Goal: Check status: Check status

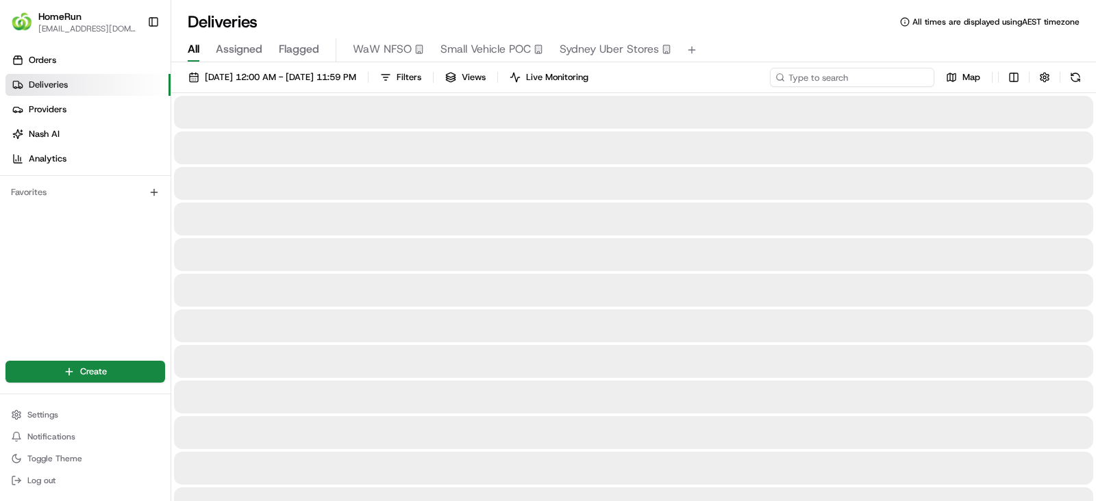
click at [885, 77] on input at bounding box center [852, 77] width 164 height 19
paste input "266087763"
type input "266087763"
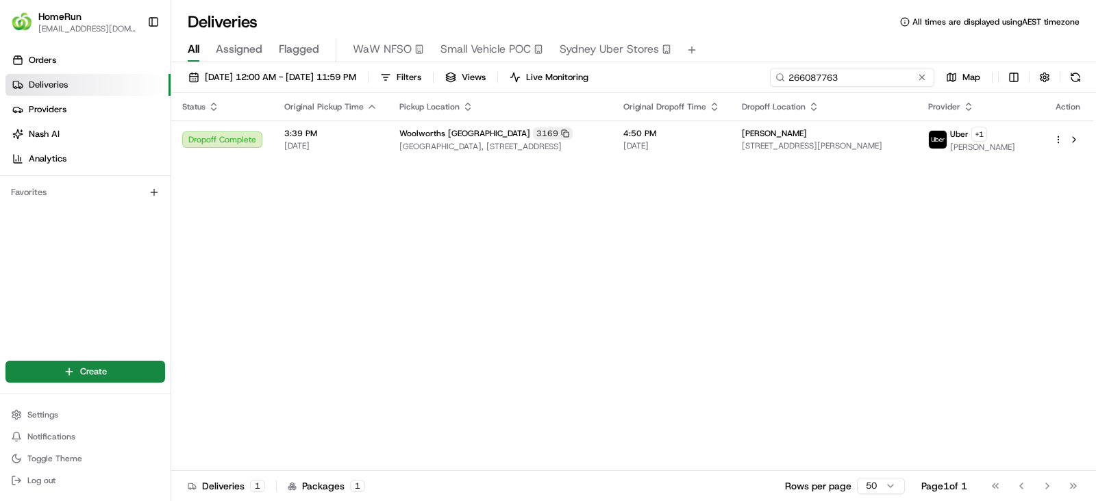
click at [862, 75] on input "266087763" at bounding box center [852, 77] width 164 height 19
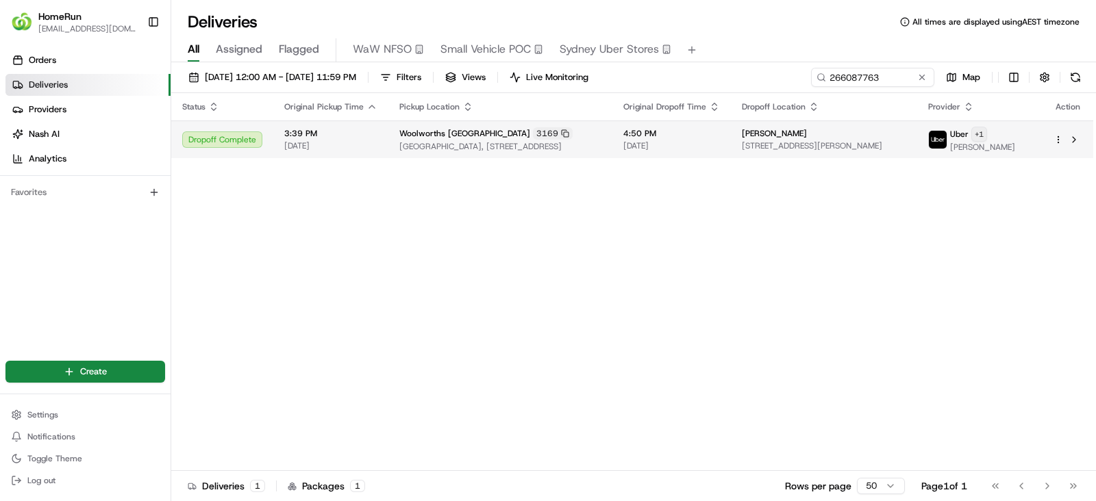
click at [1014, 135] on html "HomeRun [EMAIL_ADDRESS][DOMAIN_NAME] Toggle Sidebar Orders Deliveries Providers…" at bounding box center [548, 250] width 1096 height 501
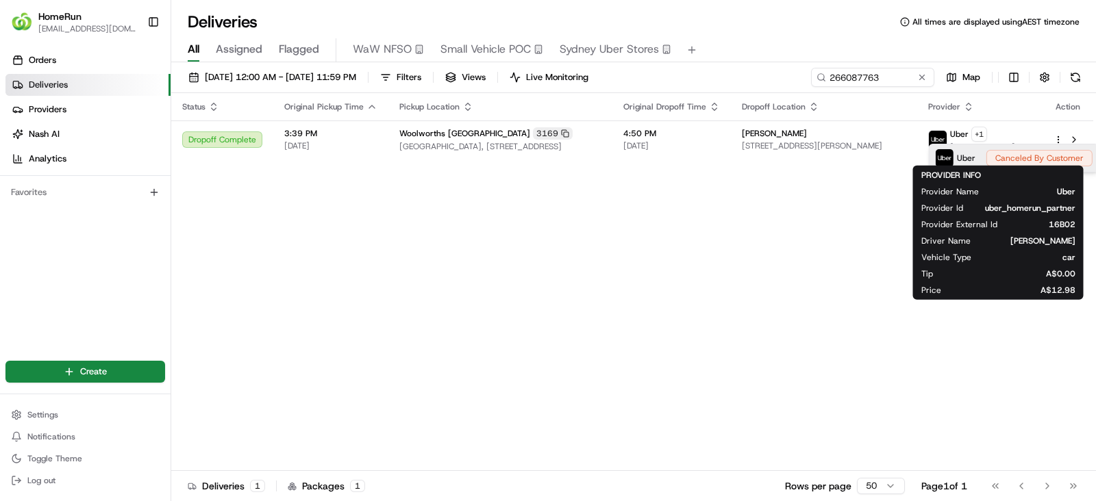
click at [968, 155] on p "Uber" at bounding box center [966, 158] width 18 height 11
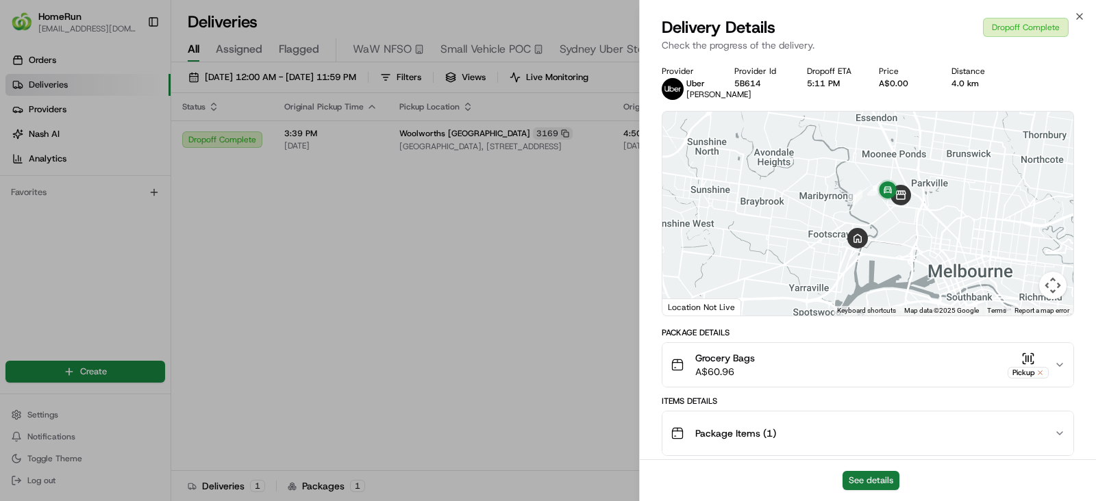
click at [868, 481] on button "See details" at bounding box center [870, 480] width 57 height 19
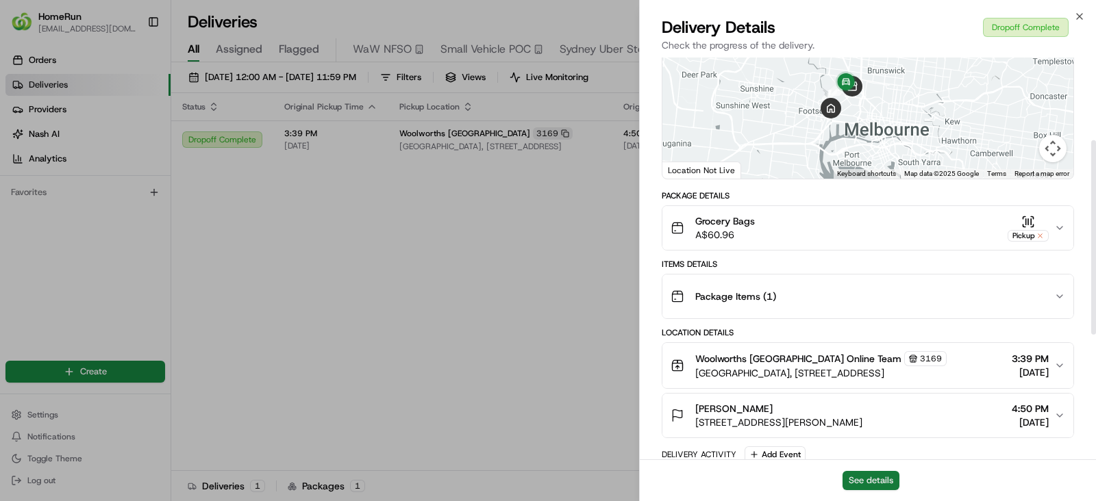
scroll to position [171, 0]
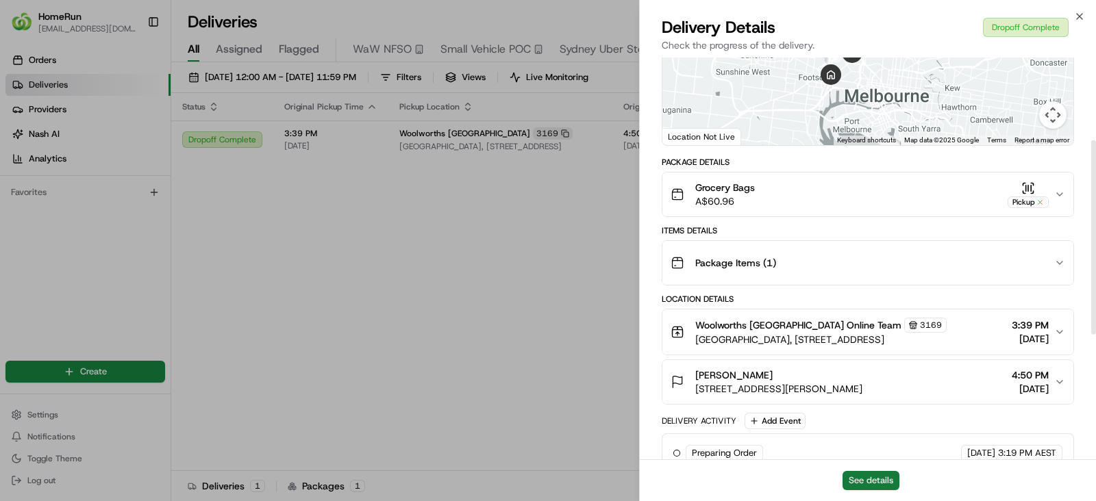
click at [866, 483] on button "See details" at bounding box center [870, 480] width 57 height 19
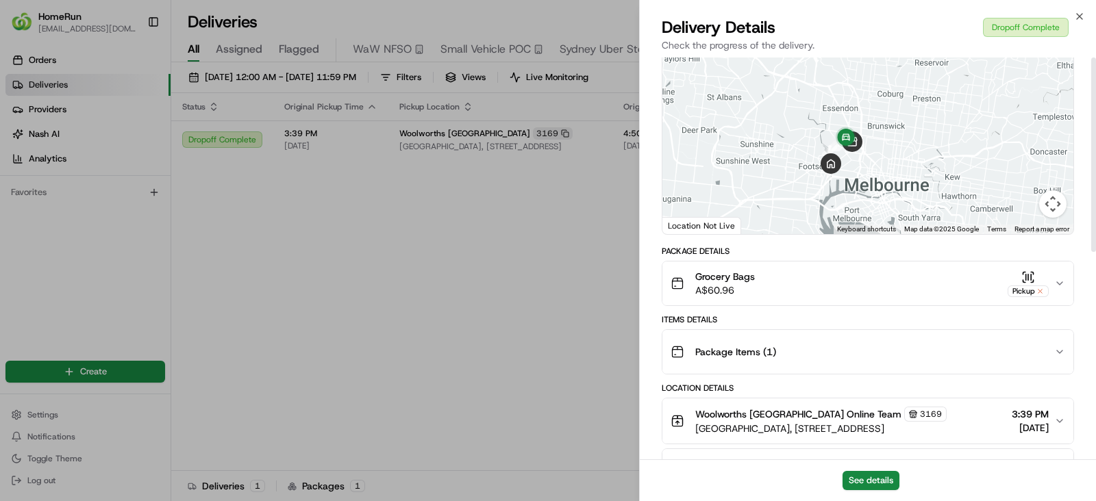
scroll to position [0, 0]
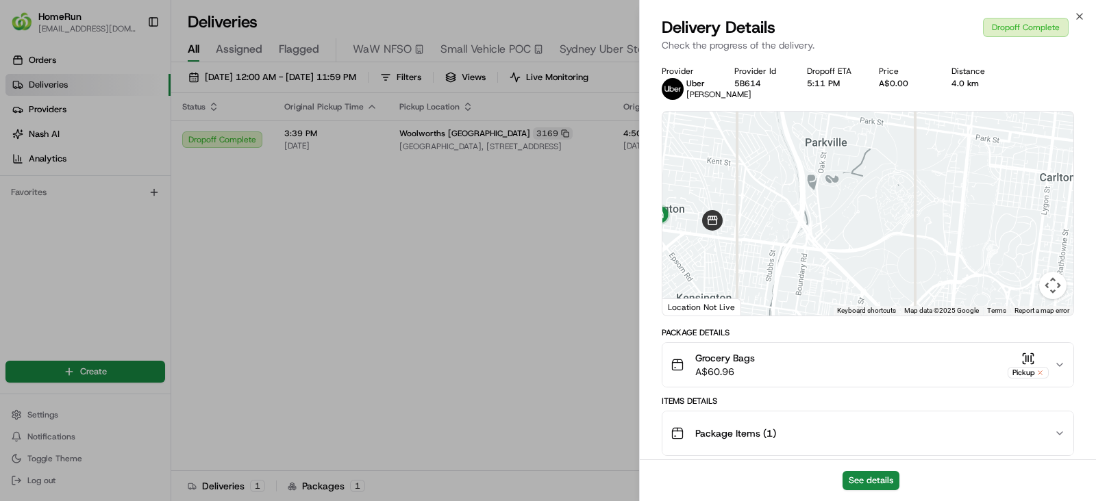
click at [1023, 248] on div at bounding box center [867, 214] width 411 height 204
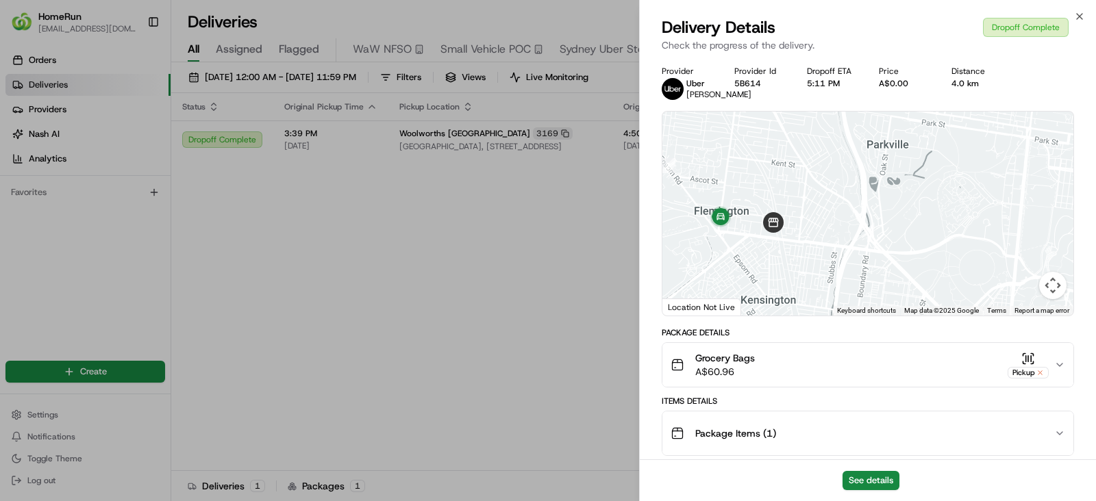
drag, startPoint x: 931, startPoint y: 229, endPoint x: 956, endPoint y: 230, distance: 24.7
click at [956, 230] on div at bounding box center [867, 214] width 411 height 204
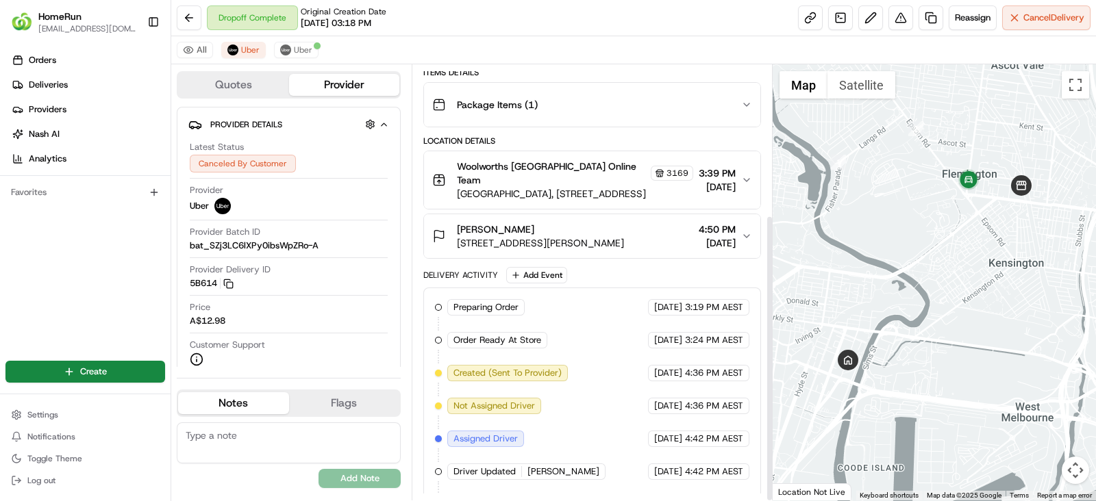
scroll to position [227, 0]
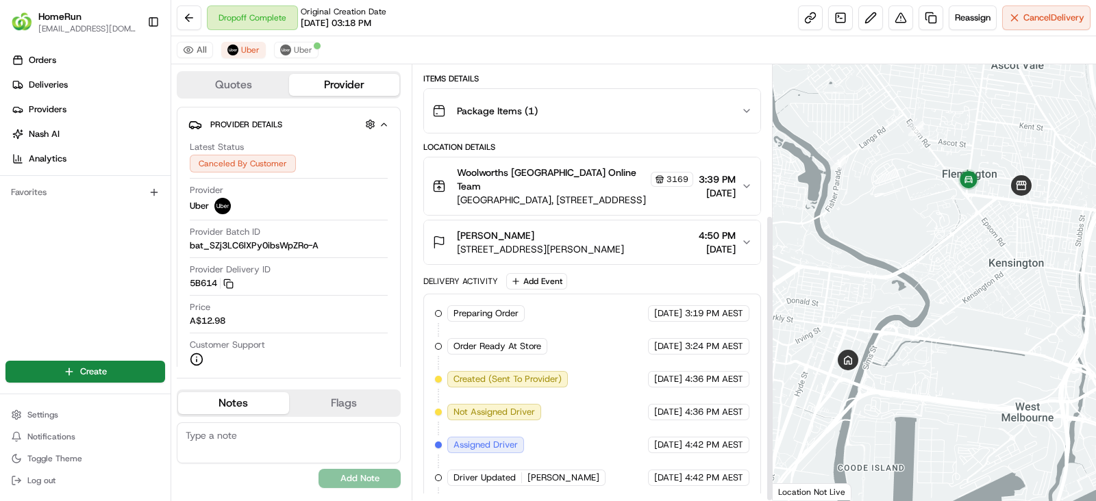
scroll to position [227, 0]
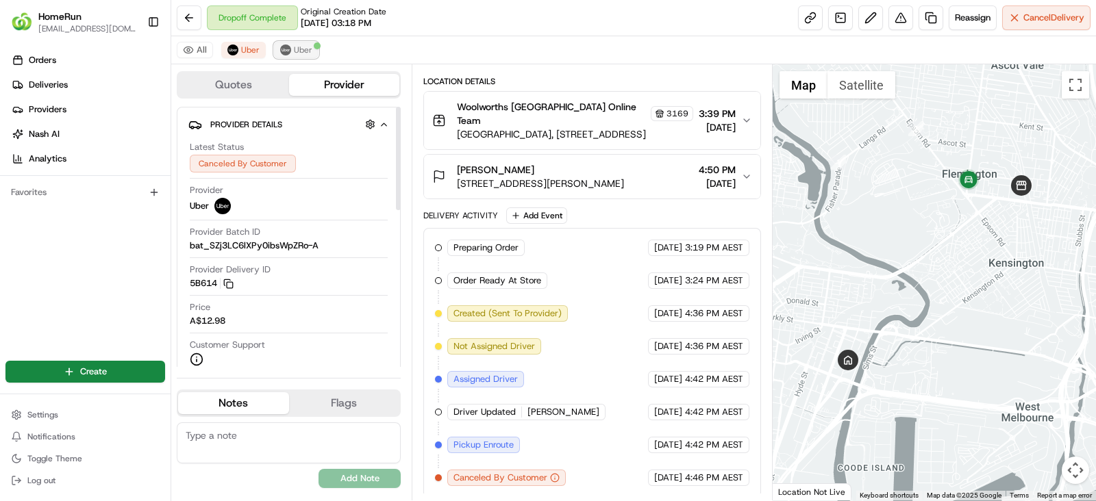
click at [309, 42] on button "Uber" at bounding box center [296, 50] width 45 height 16
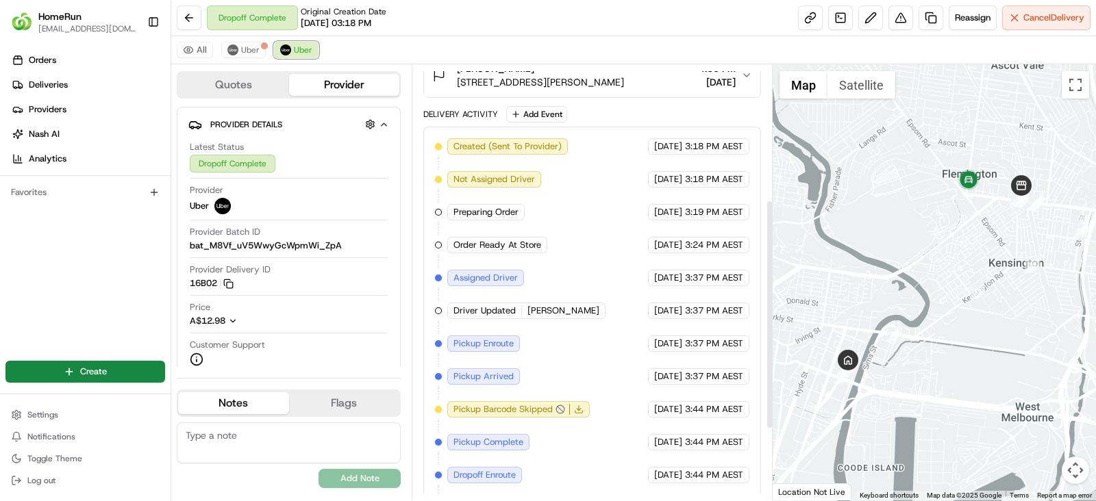
scroll to position [390, 0]
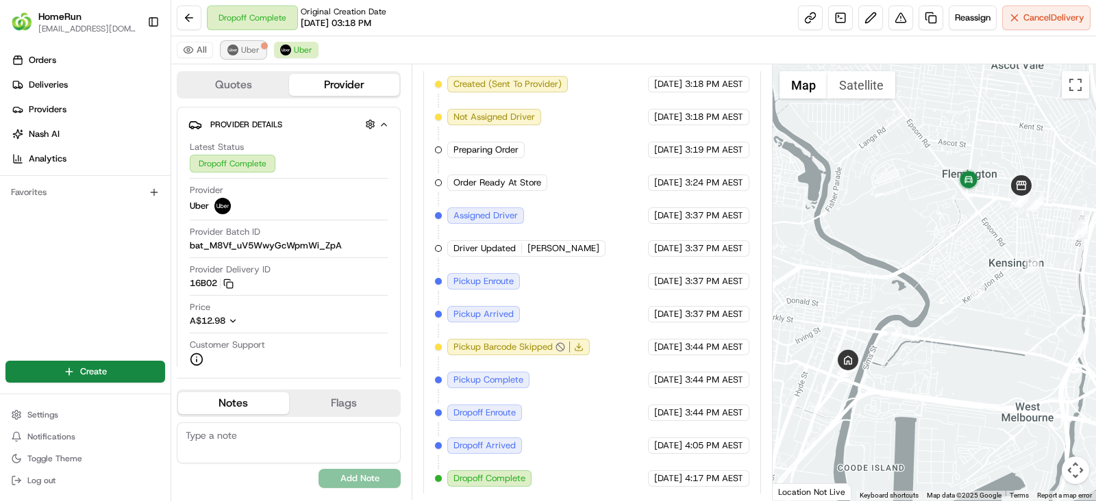
click at [243, 50] on span "Uber" at bounding box center [250, 50] width 18 height 11
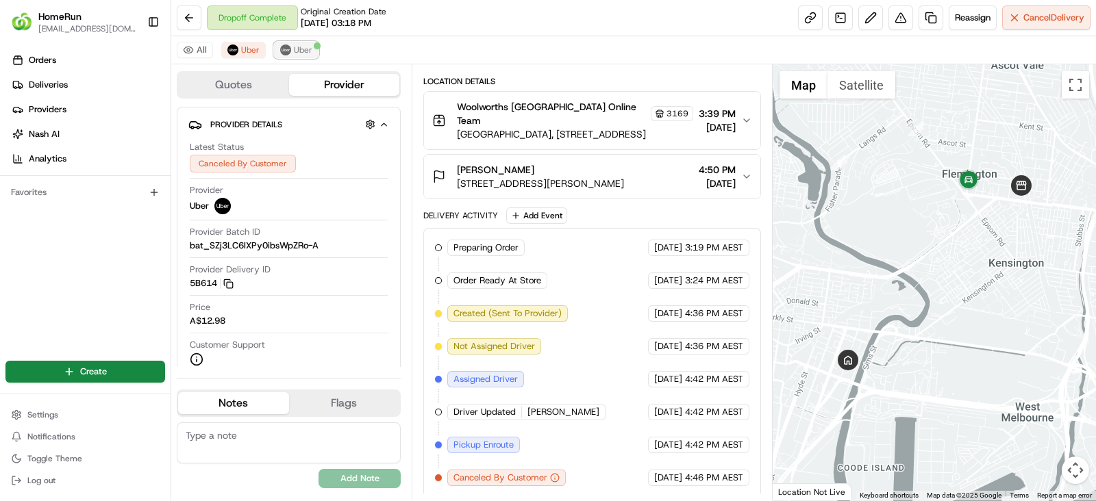
click at [306, 50] on span "Uber" at bounding box center [303, 50] width 18 height 11
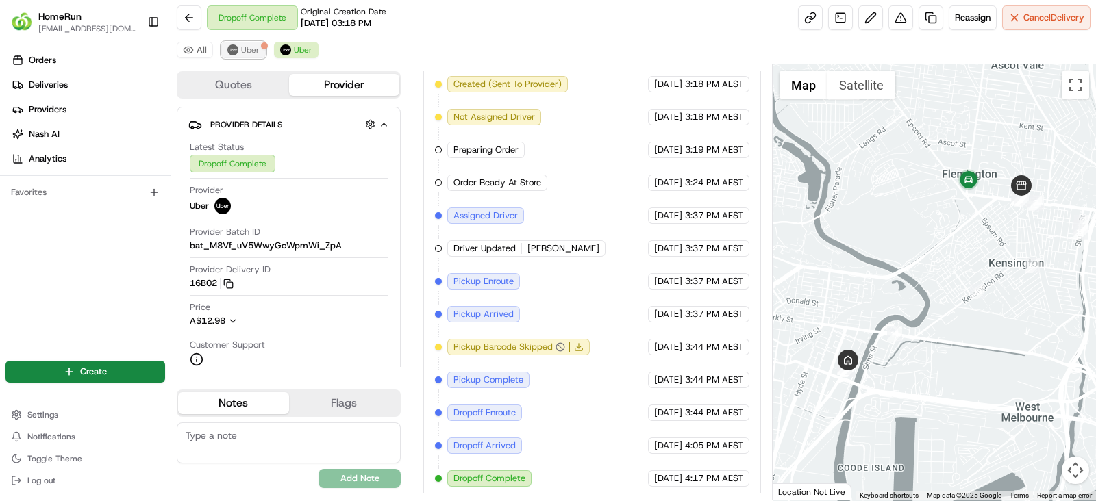
click at [257, 46] on span "Uber" at bounding box center [250, 50] width 18 height 11
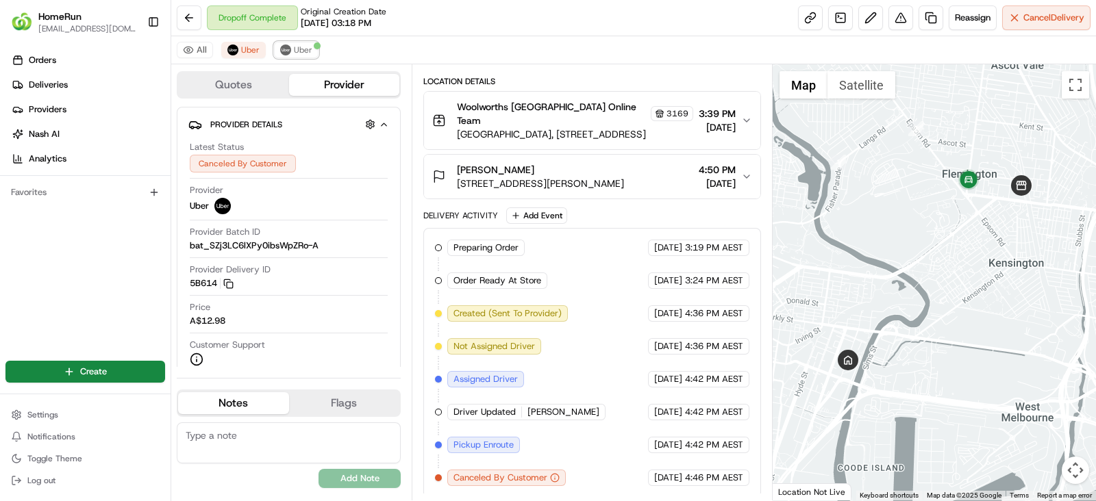
drag, startPoint x: 302, startPoint y: 51, endPoint x: 363, endPoint y: 63, distance: 62.2
click at [302, 49] on span "Uber" at bounding box center [303, 50] width 18 height 11
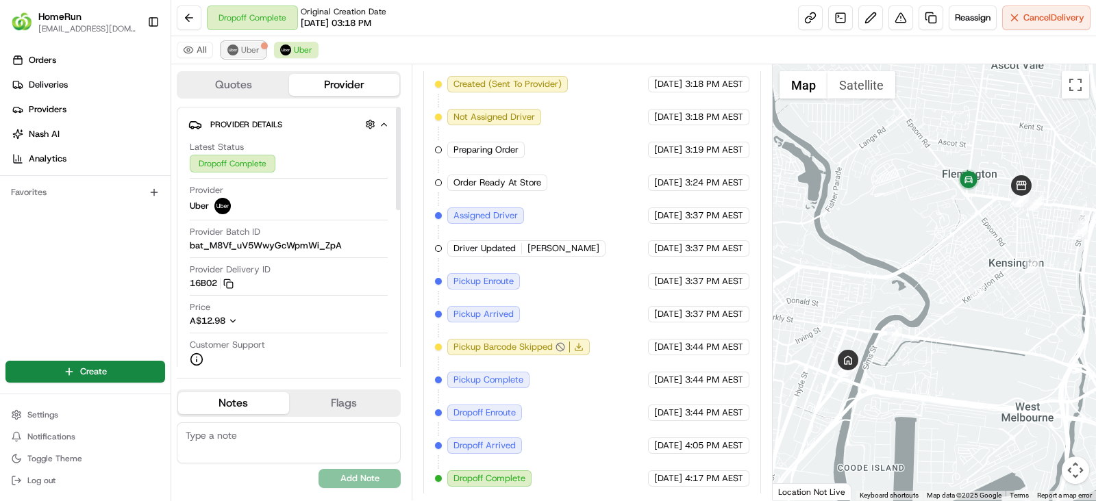
click at [242, 45] on span "Uber" at bounding box center [250, 50] width 18 height 11
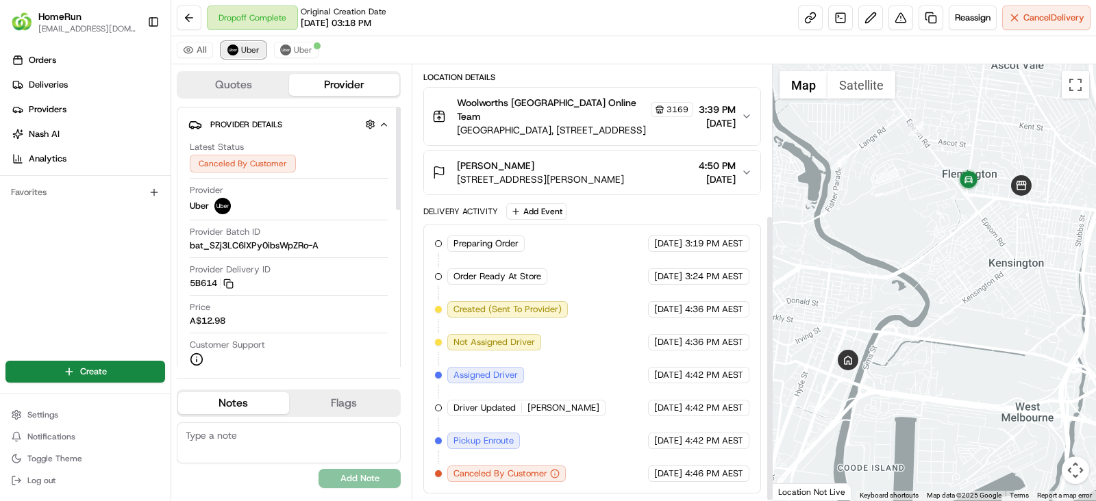
scroll to position [227, 0]
